Goal: Task Accomplishment & Management: Use online tool/utility

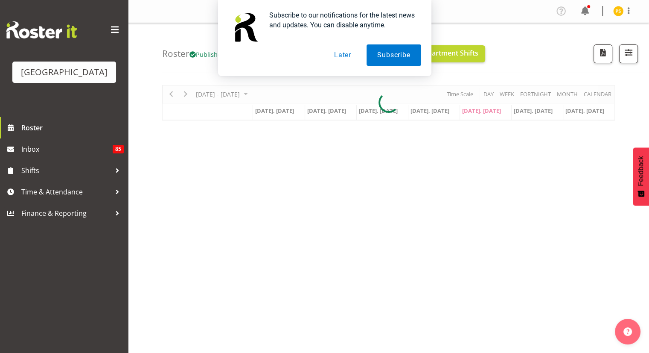
click at [342, 58] on button "Later" at bounding box center [343, 54] width 38 height 21
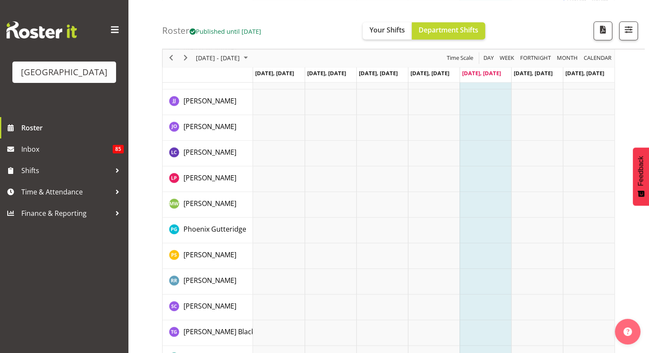
scroll to position [1213, 0]
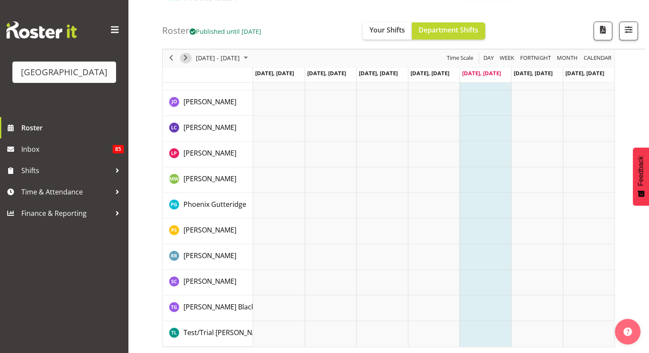
click at [187, 58] on span "Next" at bounding box center [186, 58] width 10 height 11
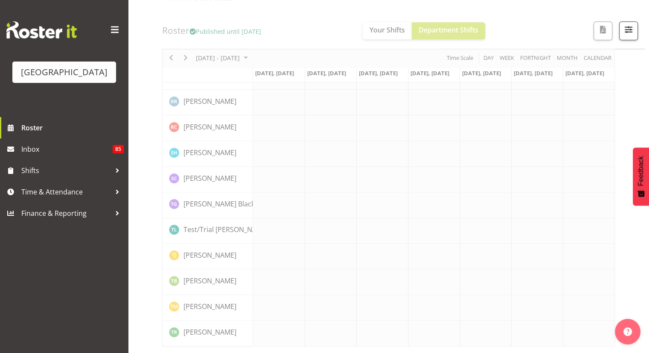
scroll to position [1080, 0]
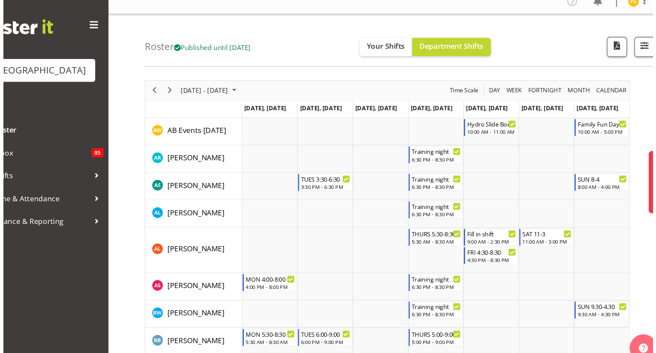
scroll to position [3, 0]
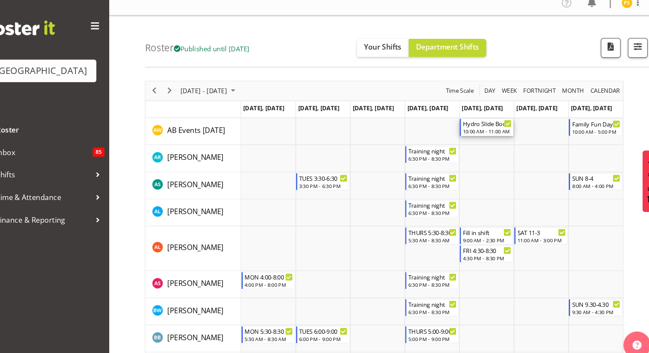
click at [477, 122] on div "Hydro Slide Booking 1x Extra IF POSSIBLE" at bounding box center [486, 121] width 46 height 9
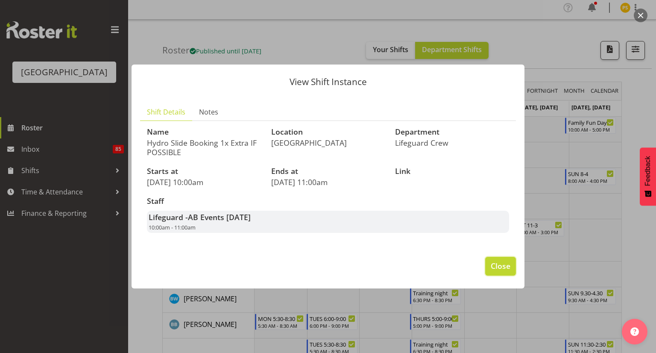
click at [488, 260] on button "Close" at bounding box center [500, 266] width 31 height 19
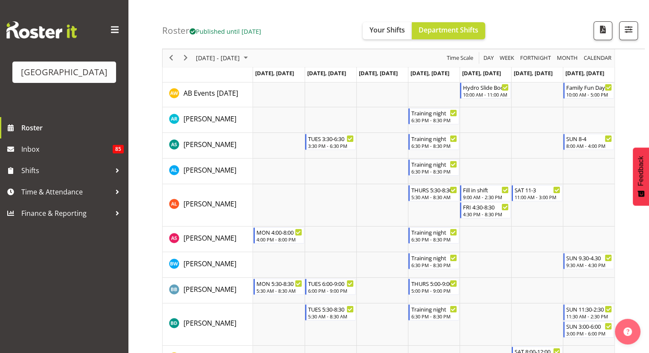
scroll to position [44, 0]
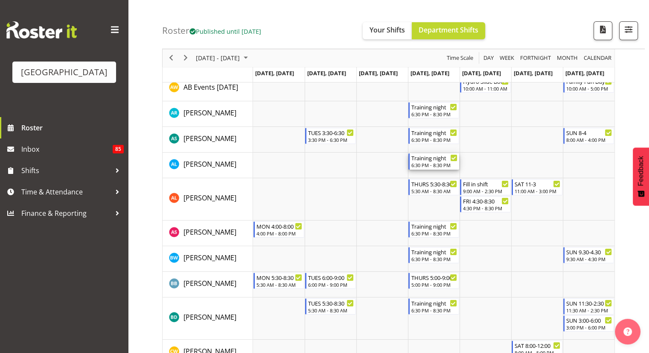
click at [429, 159] on div "Training night" at bounding box center [435, 157] width 46 height 9
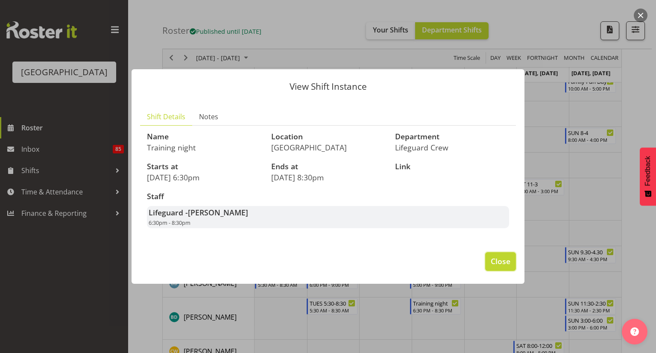
click at [492, 264] on span "Close" at bounding box center [501, 260] width 20 height 11
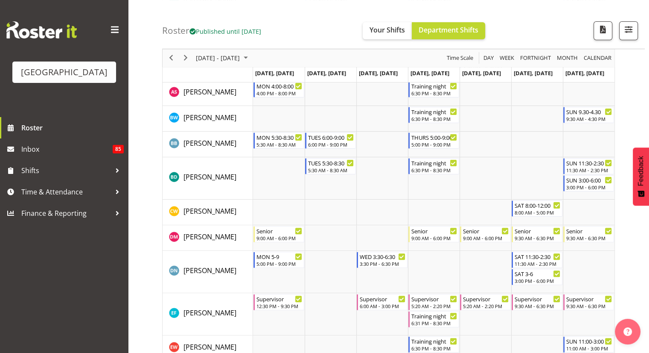
scroll to position [0, 0]
